Goal: Use online tool/utility: Utilize a website feature to perform a specific function

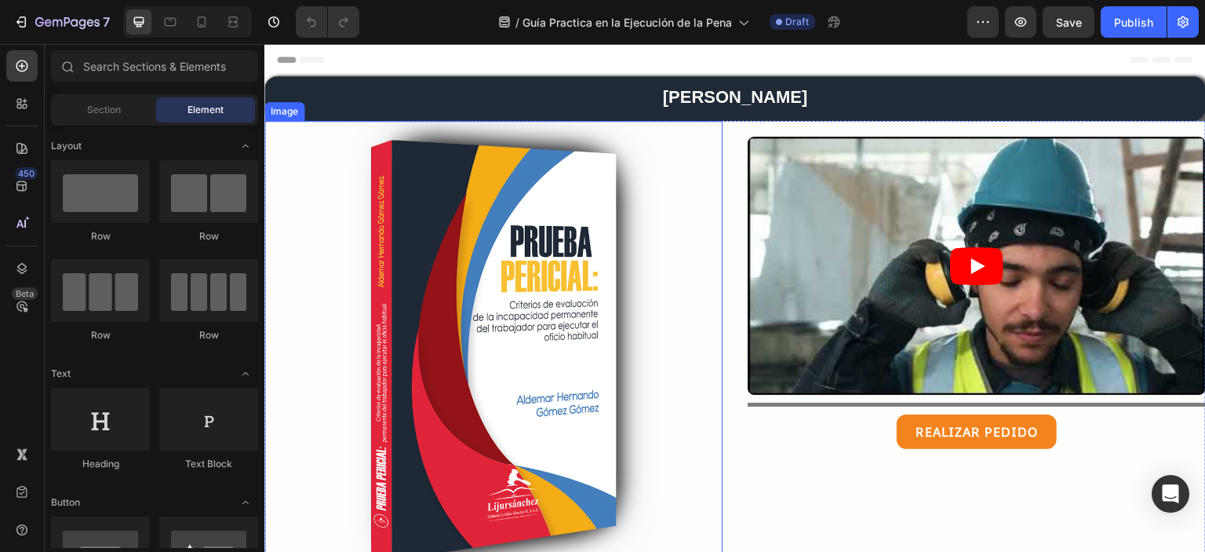
click at [519, 301] on img at bounding box center [493, 350] width 458 height 458
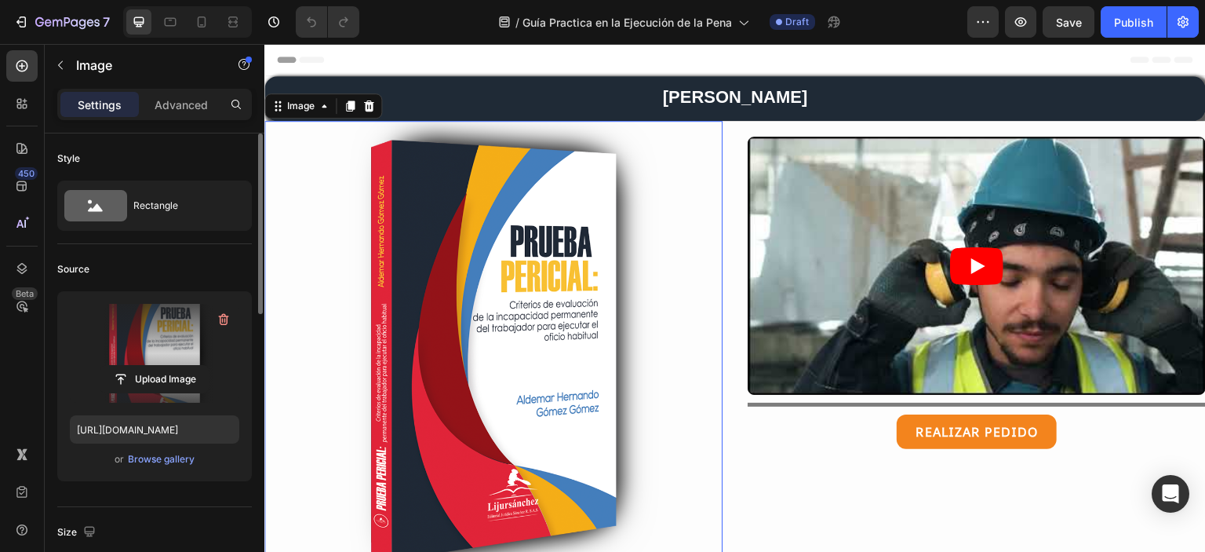
click at [175, 362] on label at bounding box center [154, 353] width 169 height 99
click at [175, 366] on input "file" at bounding box center [154, 379] width 108 height 27
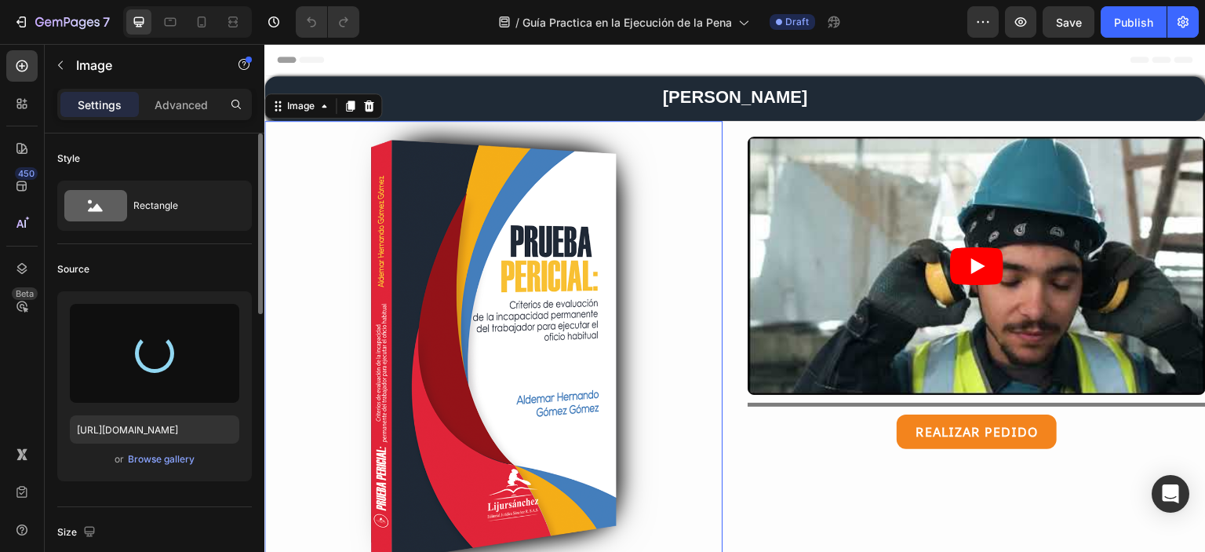
type input "[URL][DOMAIN_NAME]"
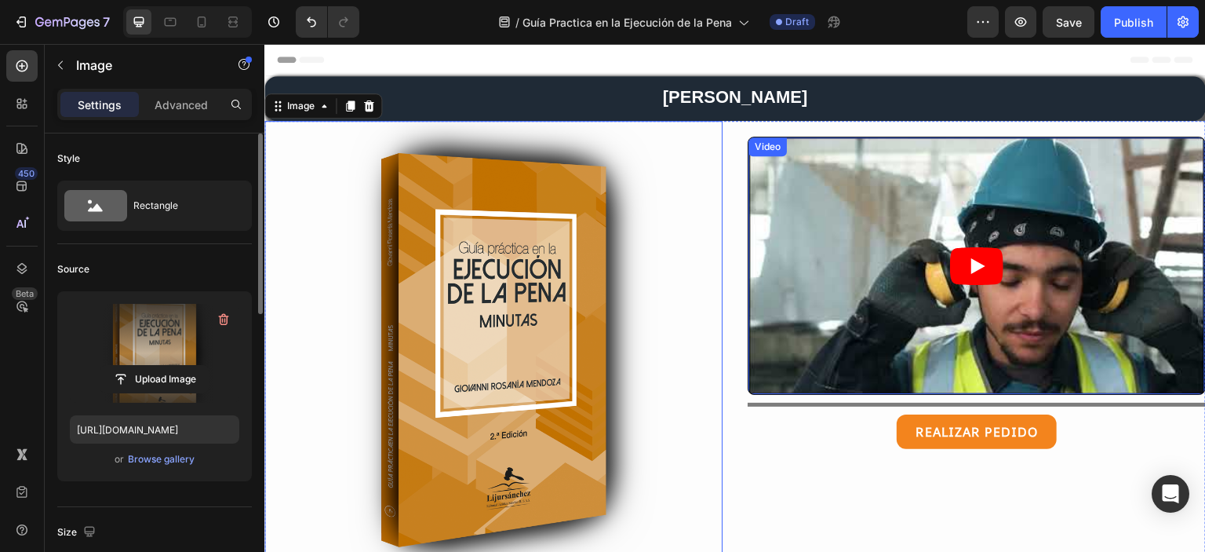
click at [894, 219] on article at bounding box center [976, 265] width 457 height 257
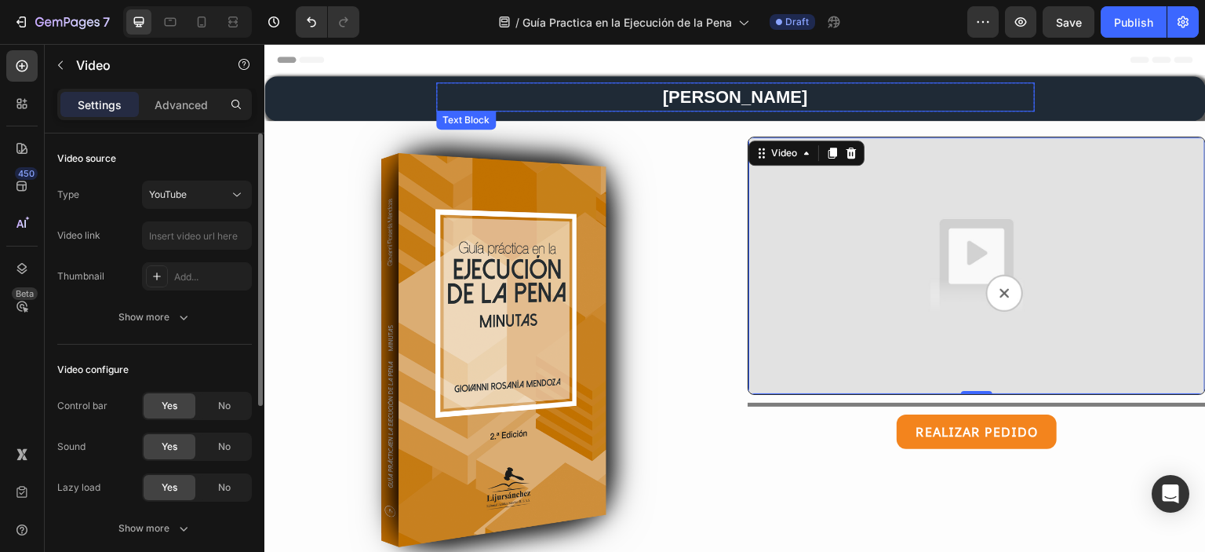
click at [702, 100] on p "[PERSON_NAME]" at bounding box center [735, 97] width 595 height 26
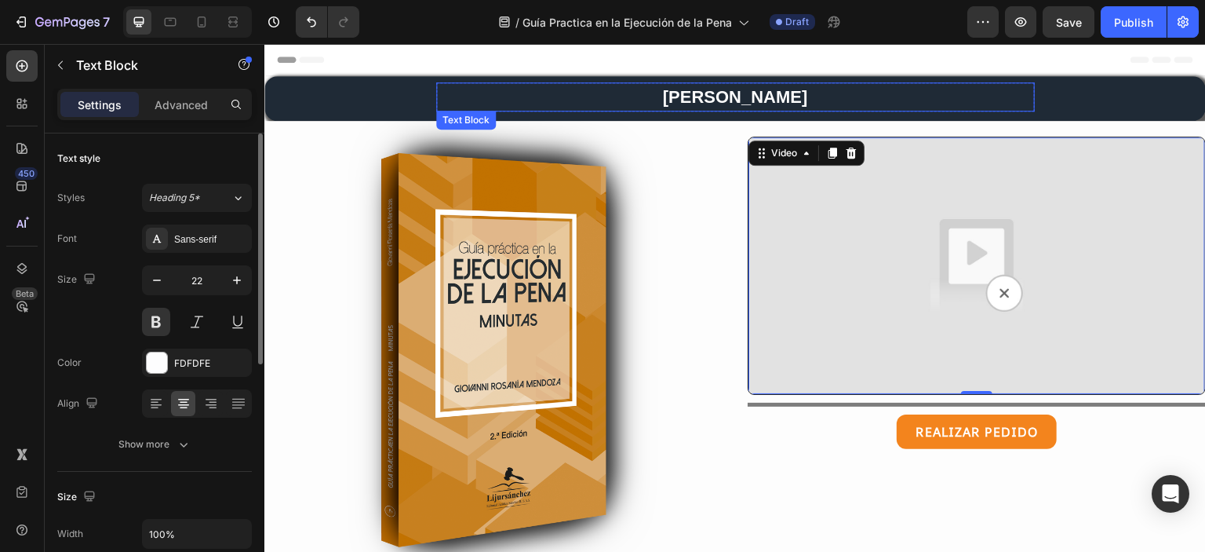
click at [702, 100] on p "[PERSON_NAME]" at bounding box center [735, 97] width 595 height 26
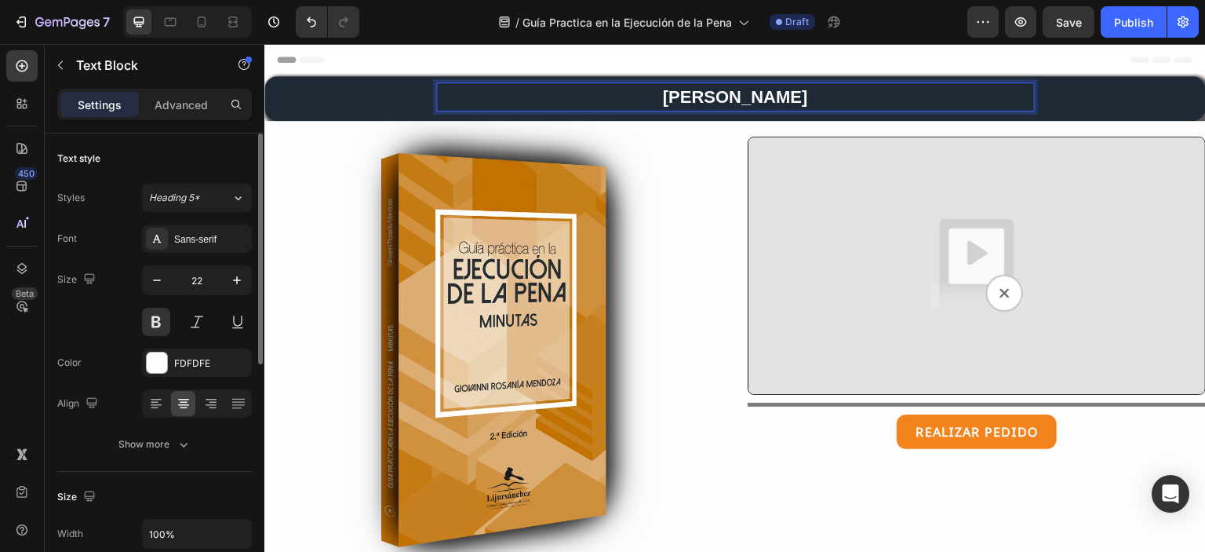
click at [702, 100] on p "[PERSON_NAME]" at bounding box center [735, 97] width 595 height 26
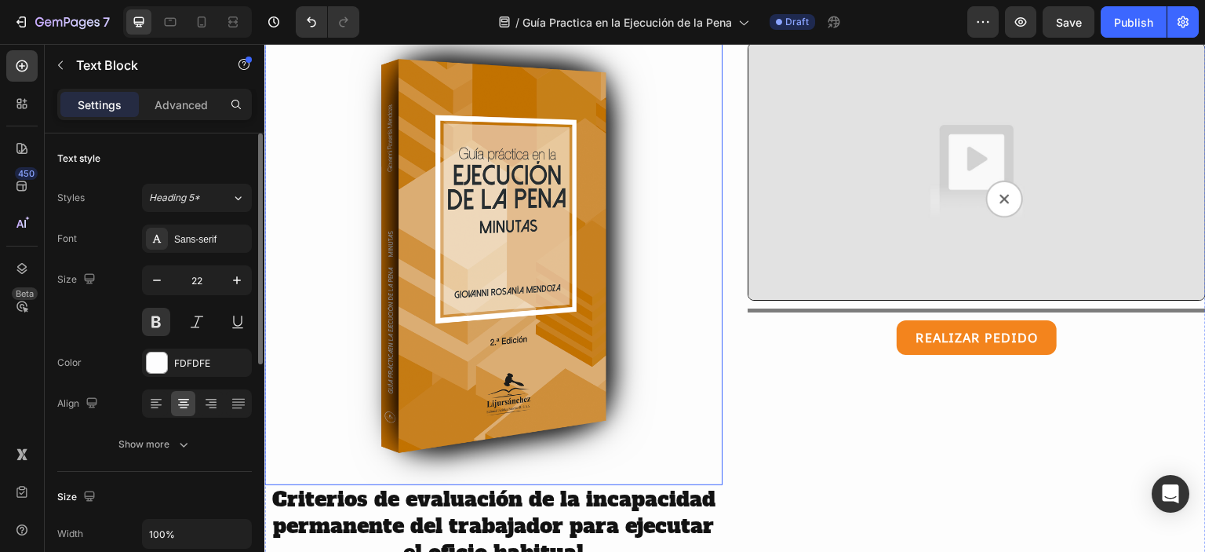
scroll to position [188, 0]
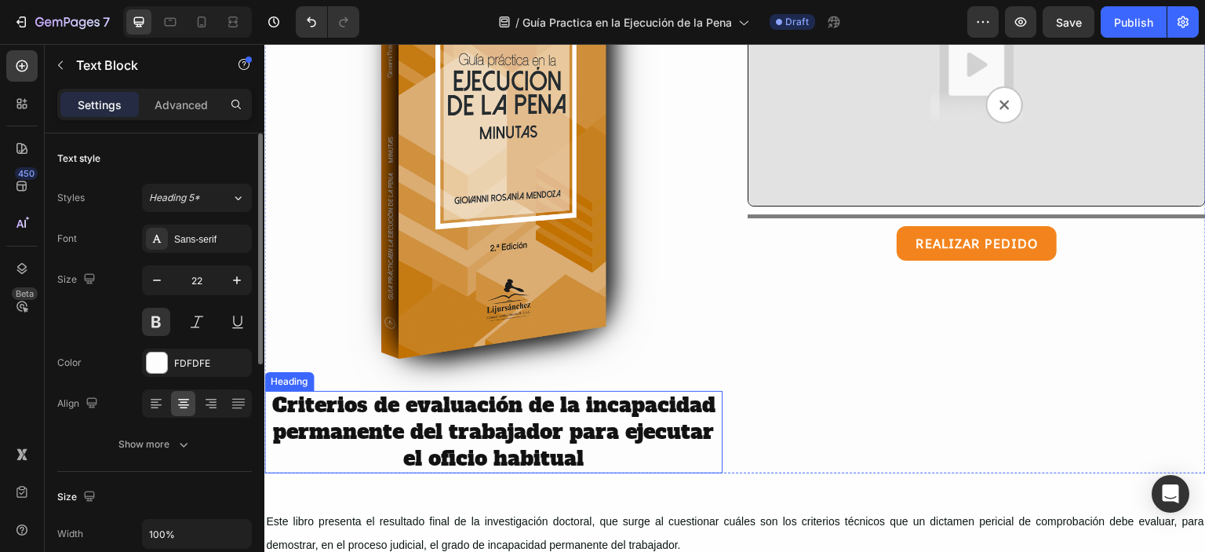
click at [519, 424] on h2 "Criterios de evaluación de la incapacidad permanente del trabajador para ejecut…" at bounding box center [493, 432] width 458 height 82
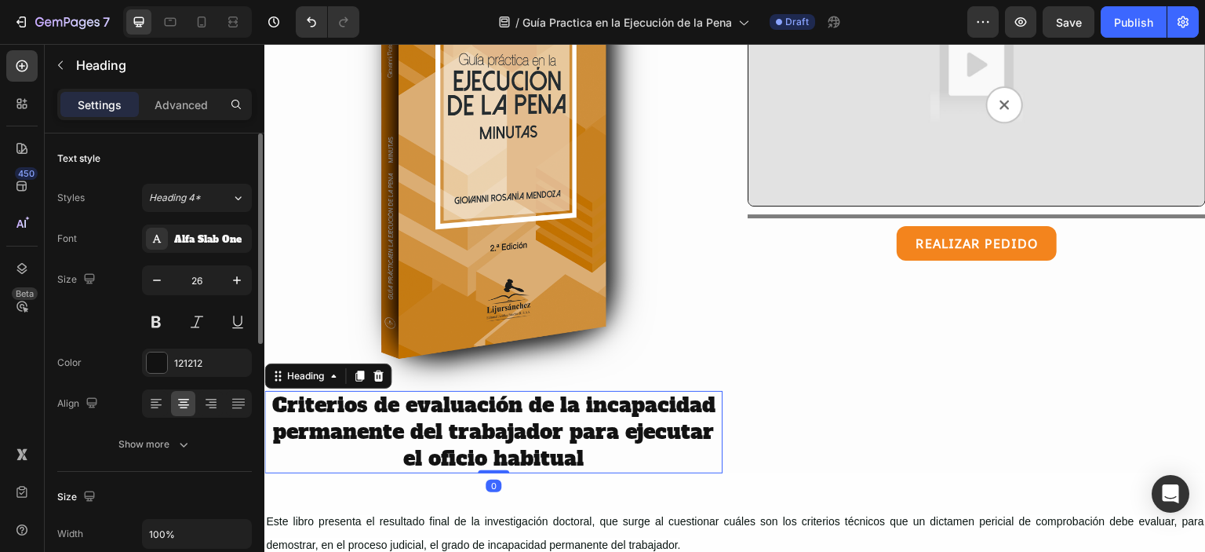
click at [519, 424] on h2 "Criterios de evaluación de la incapacidad permanente del trabajador para ejecut…" at bounding box center [493, 432] width 458 height 82
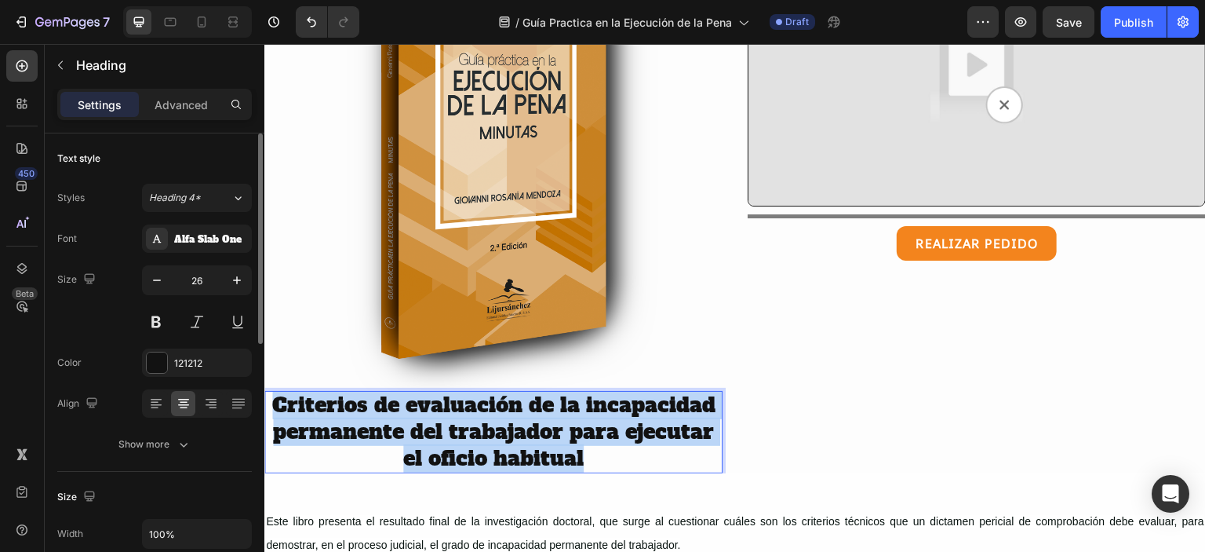
click at [519, 424] on p "Criterios de evaluación de la incapacidad permanente del trabajador para ejecut…" at bounding box center [493, 431] width 455 height 79
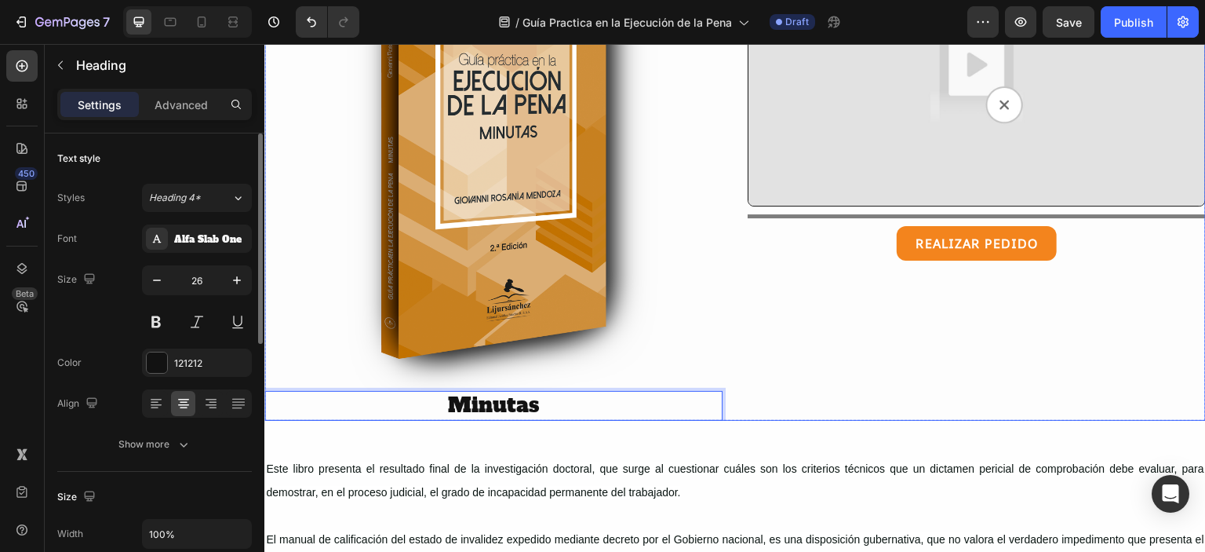
click at [748, 293] on div "Video Title Line REALIZAR PEDIDO Button" at bounding box center [977, 177] width 458 height 488
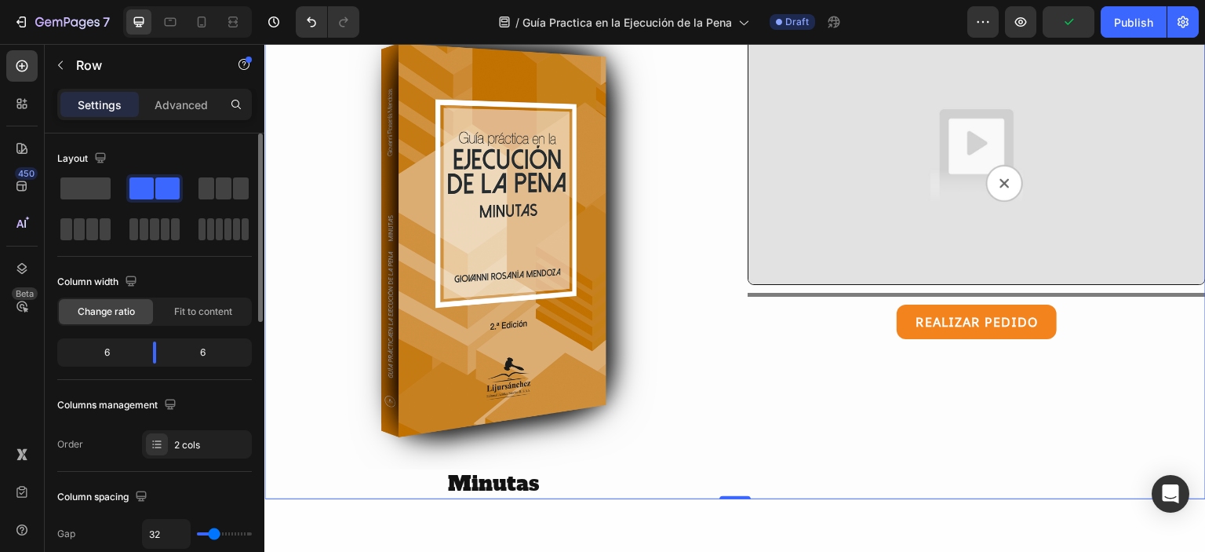
scroll to position [0, 0]
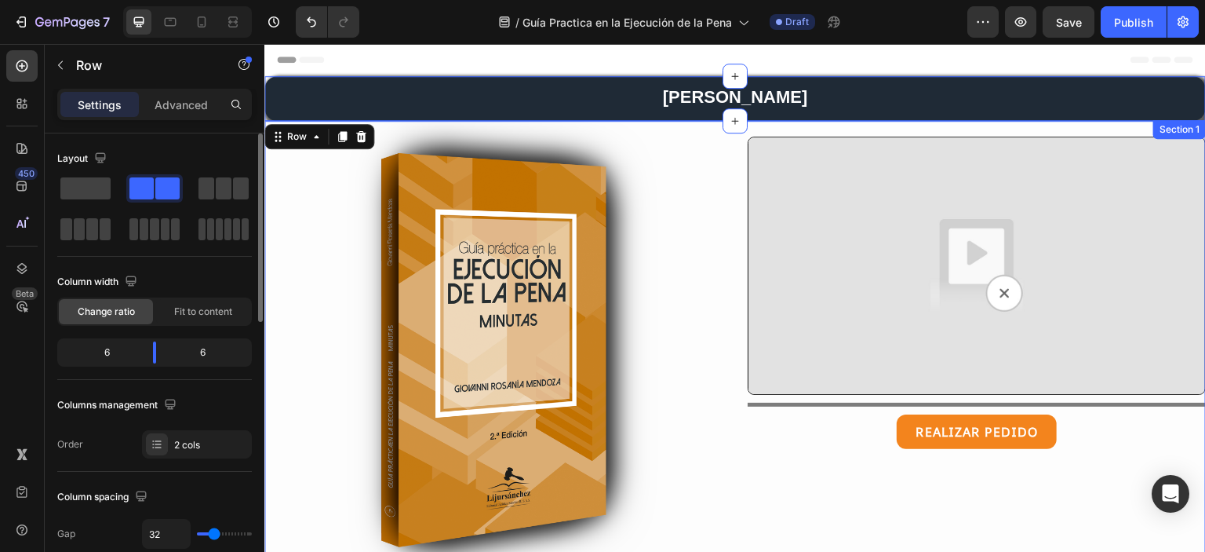
click at [395, 90] on div "[PERSON_NAME] Text Block Row Section 1" at bounding box center [734, 98] width 941 height 45
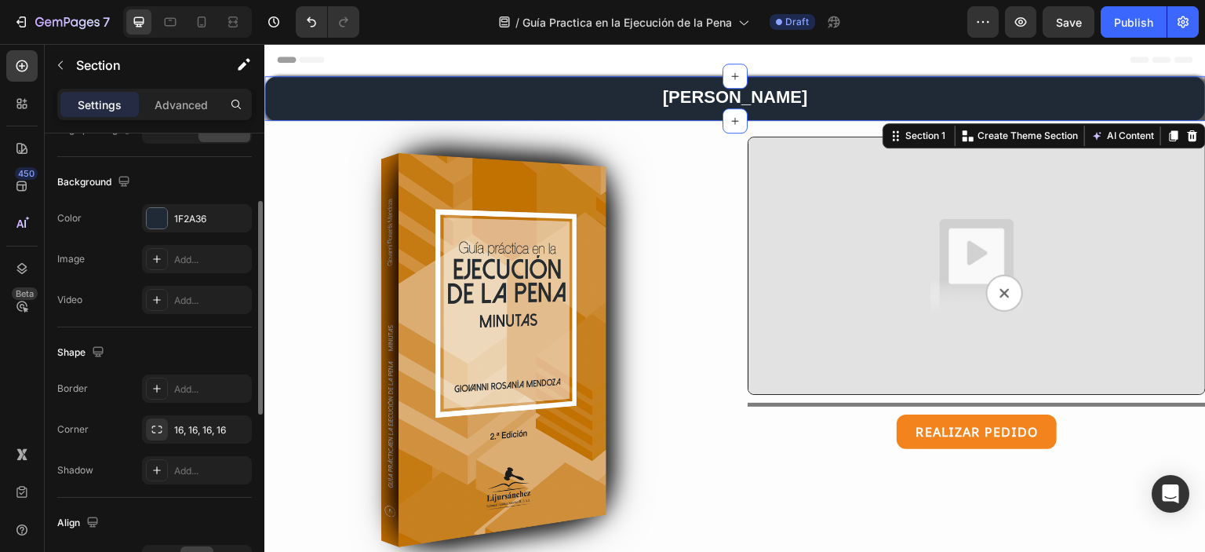
scroll to position [351, 0]
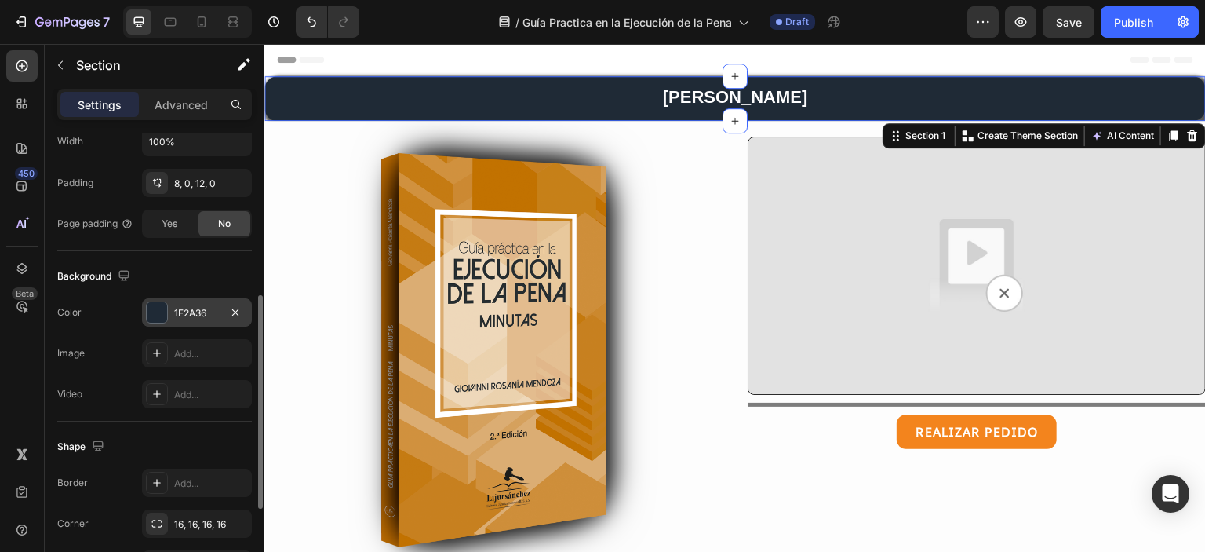
click at [160, 316] on div at bounding box center [157, 312] width 20 height 20
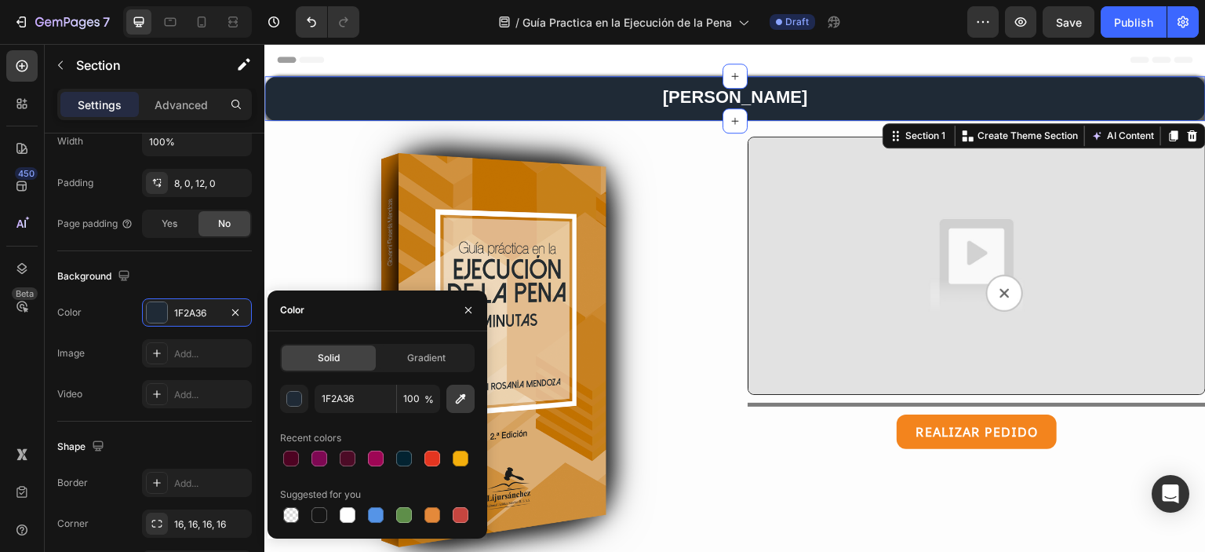
click at [463, 395] on icon "button" at bounding box center [461, 398] width 10 height 10
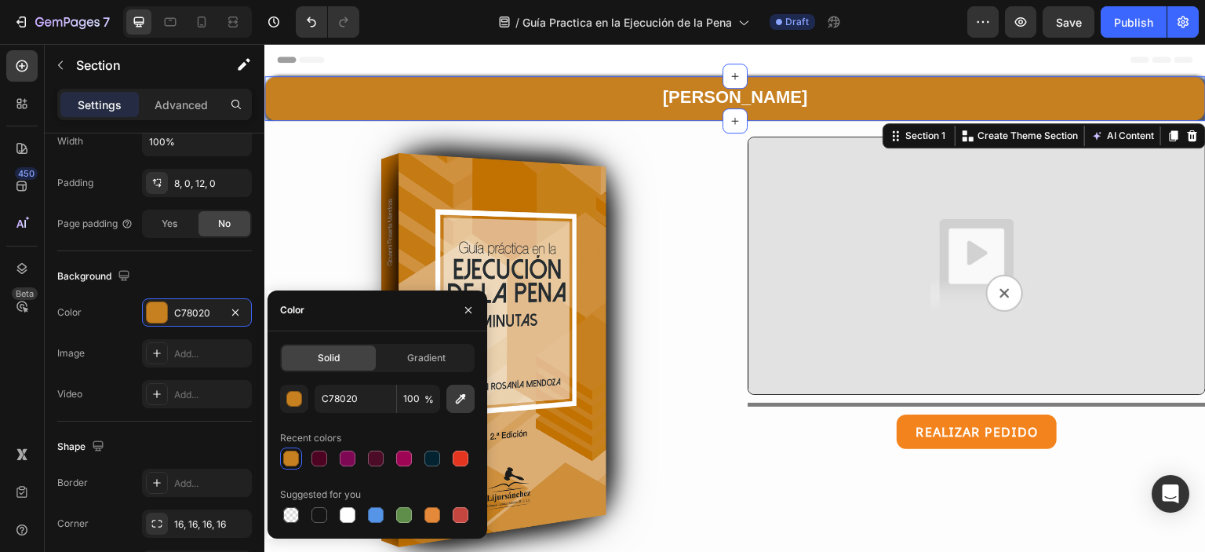
click at [461, 394] on icon "button" at bounding box center [461, 399] width 16 height 16
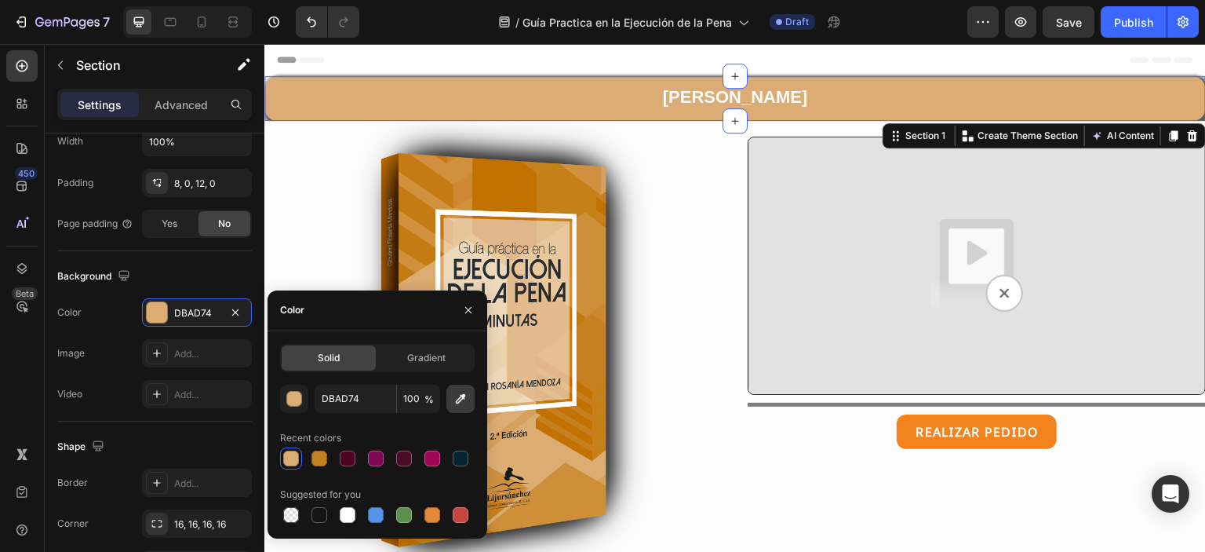
click at [463, 391] on icon "button" at bounding box center [461, 399] width 16 height 16
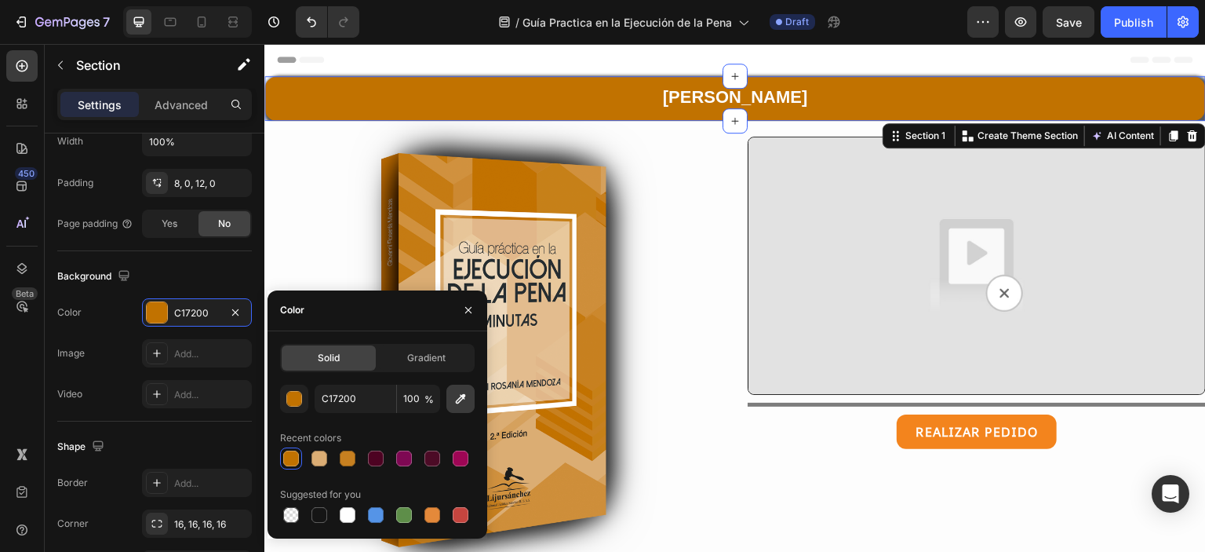
click at [464, 395] on icon "button" at bounding box center [461, 398] width 10 height 10
type input "242D31"
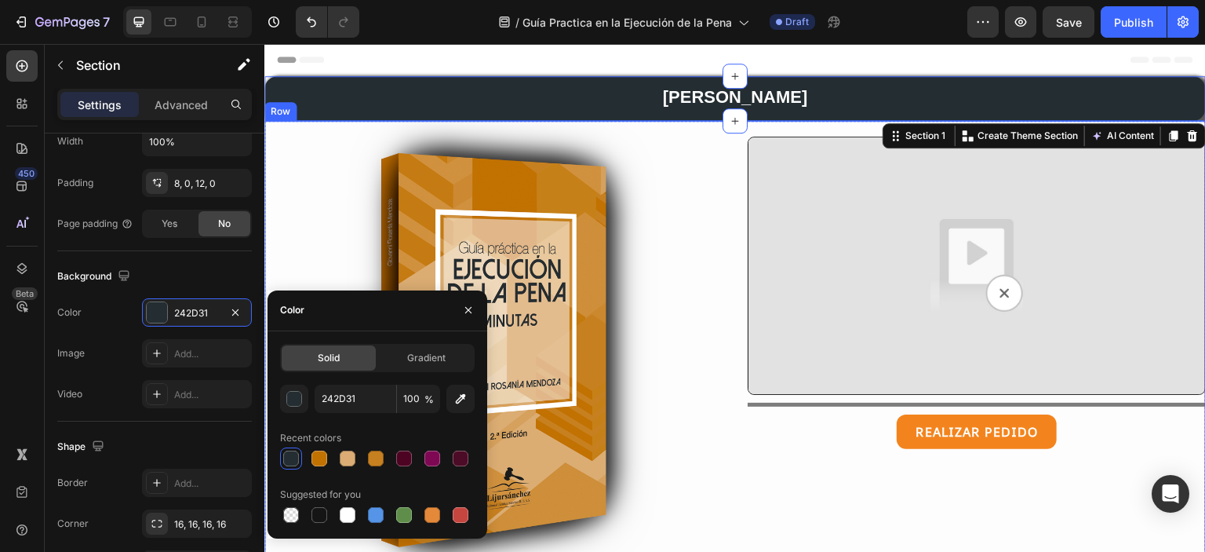
click at [723, 439] on div "Image Minutas Heading Video Title Line REALIZAR PEDIDO Button Row" at bounding box center [734, 365] width 941 height 488
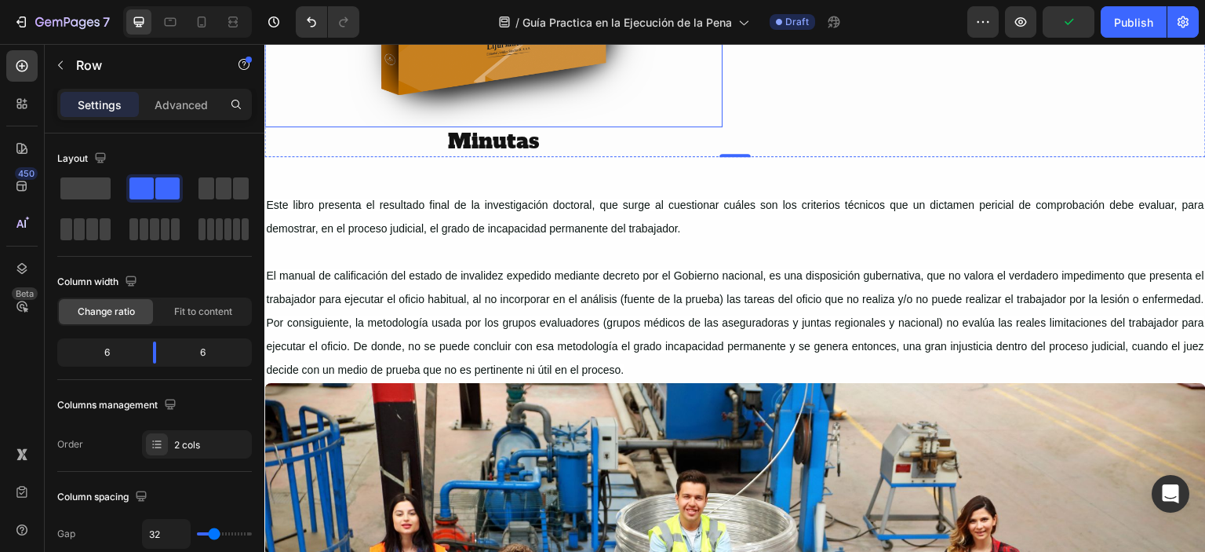
scroll to position [471, 0]
